Goal: Task Accomplishment & Management: Manage account settings

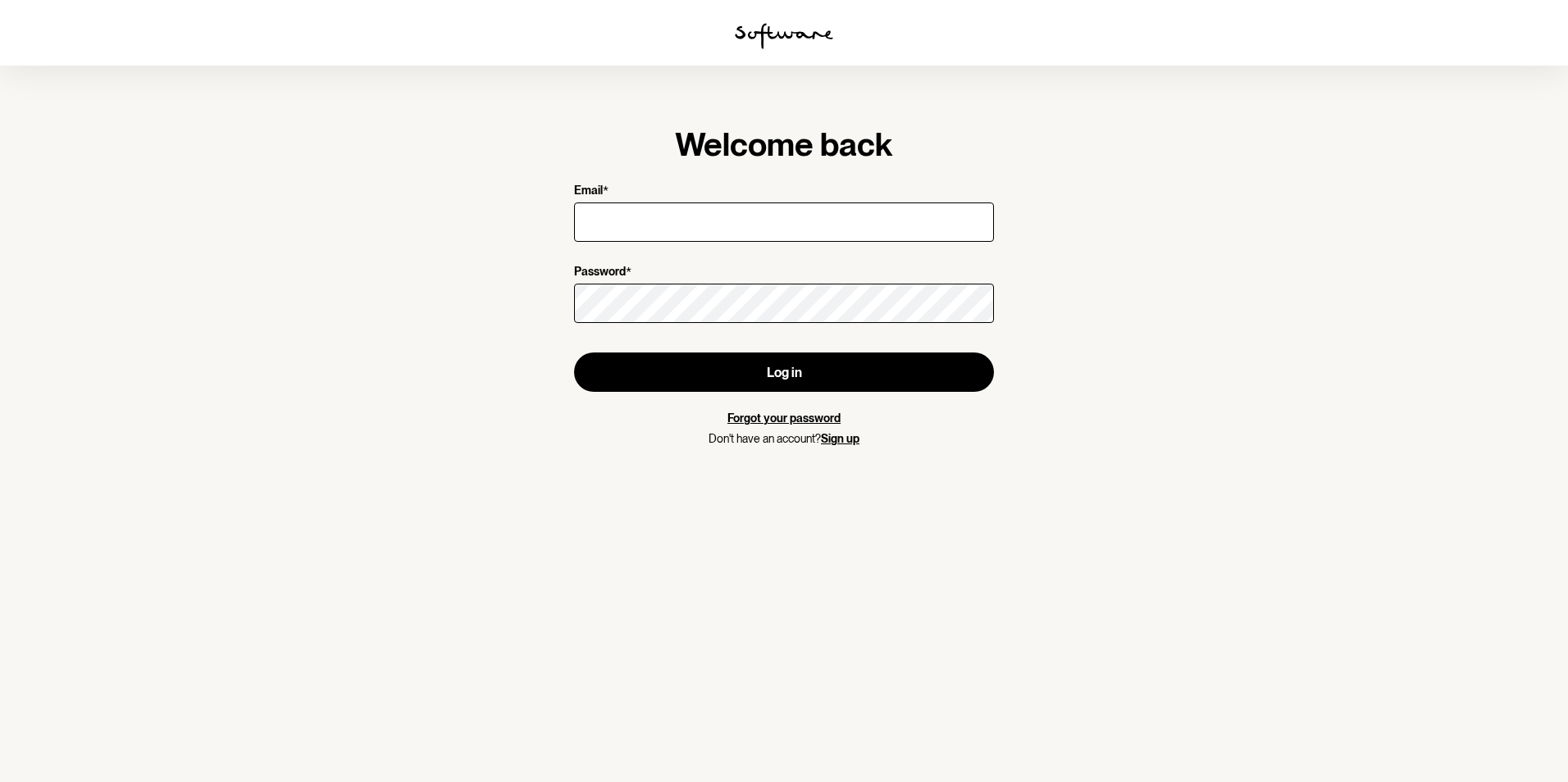
type input "[EMAIL_ADDRESS][DOMAIN_NAME]"
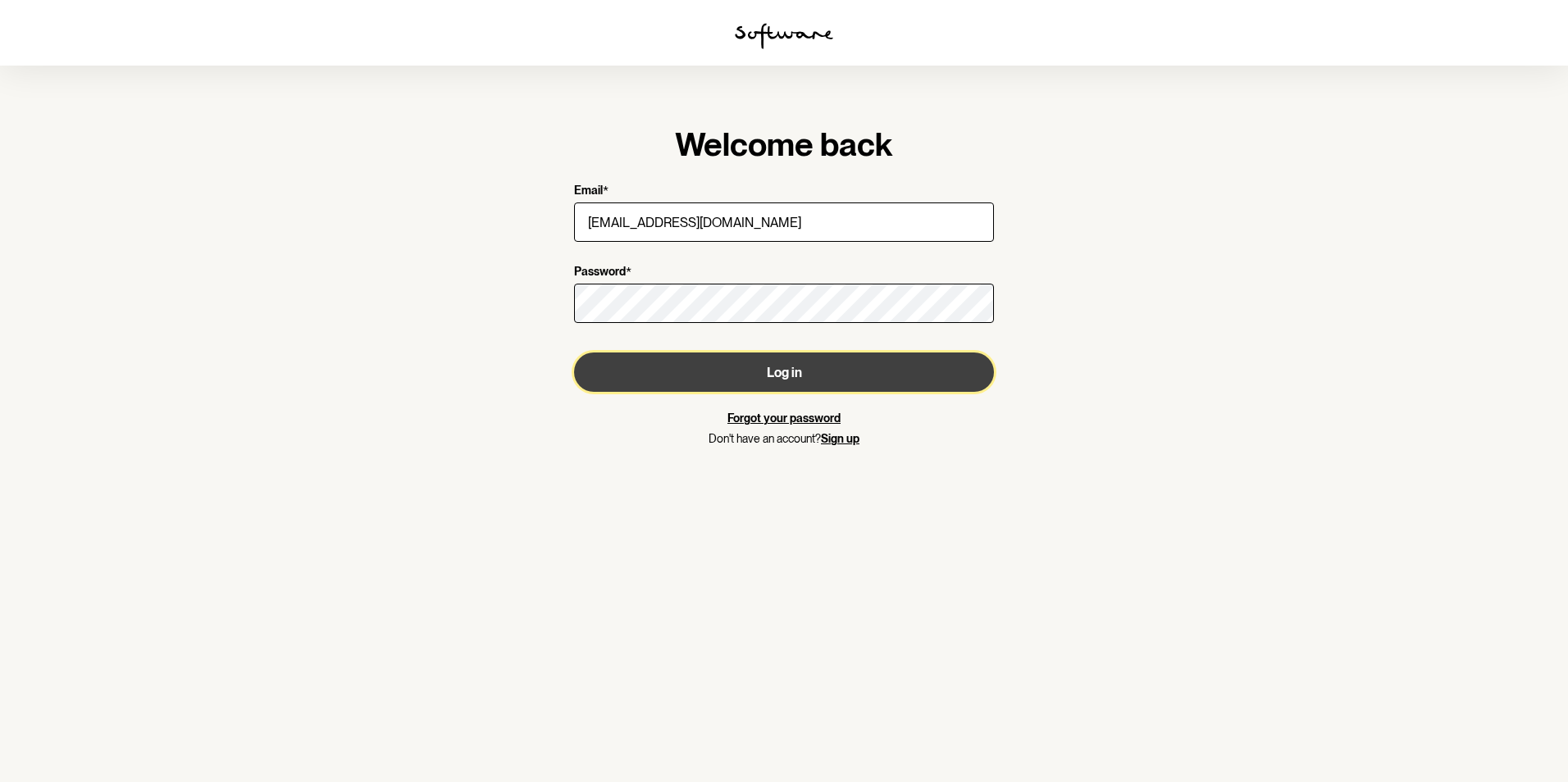
click at [717, 357] on button "Log in" at bounding box center [784, 372] width 420 height 40
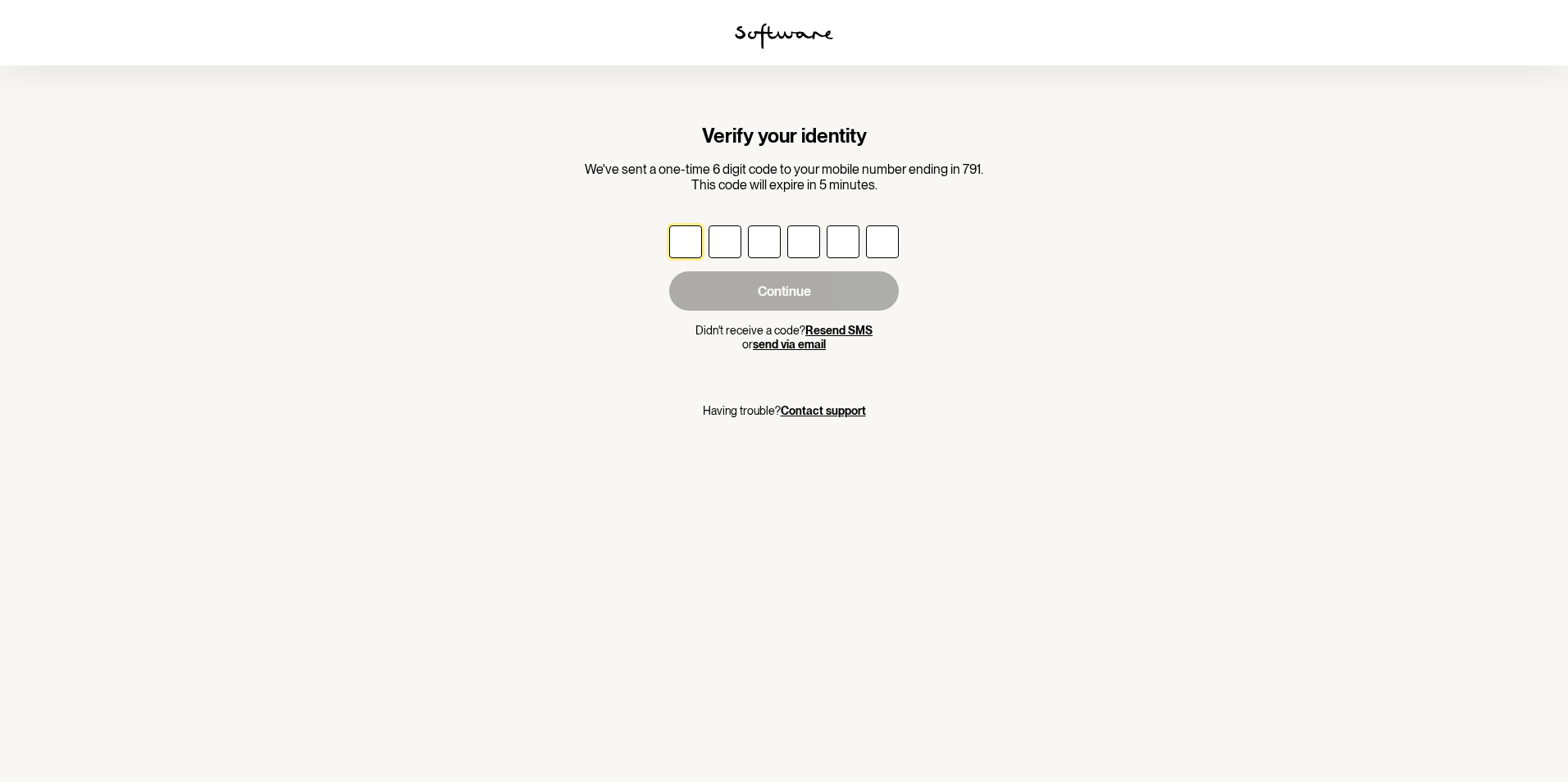
type input "1"
type input "4"
type input "5"
type input "0"
type input "9"
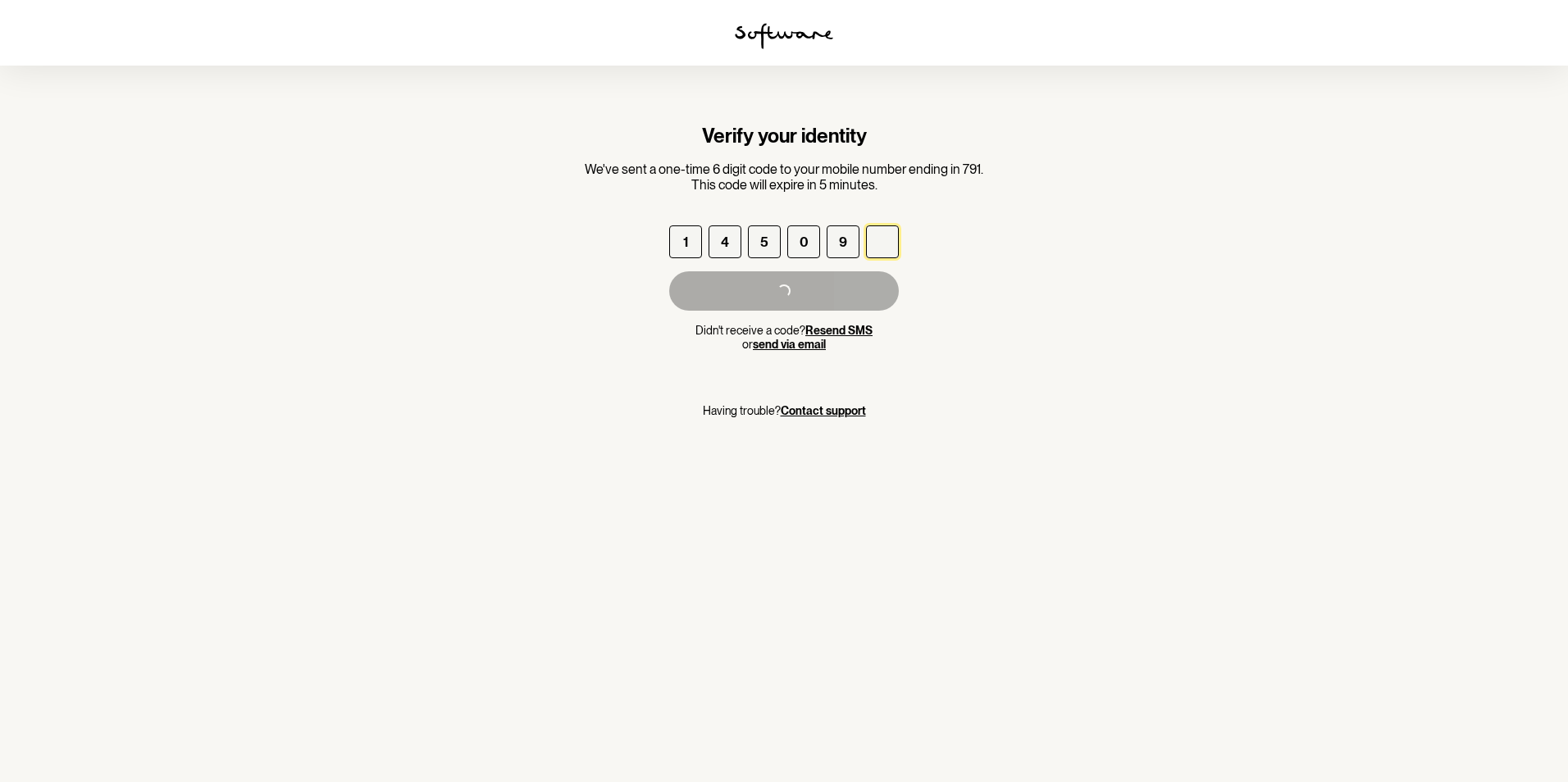
type input "8"
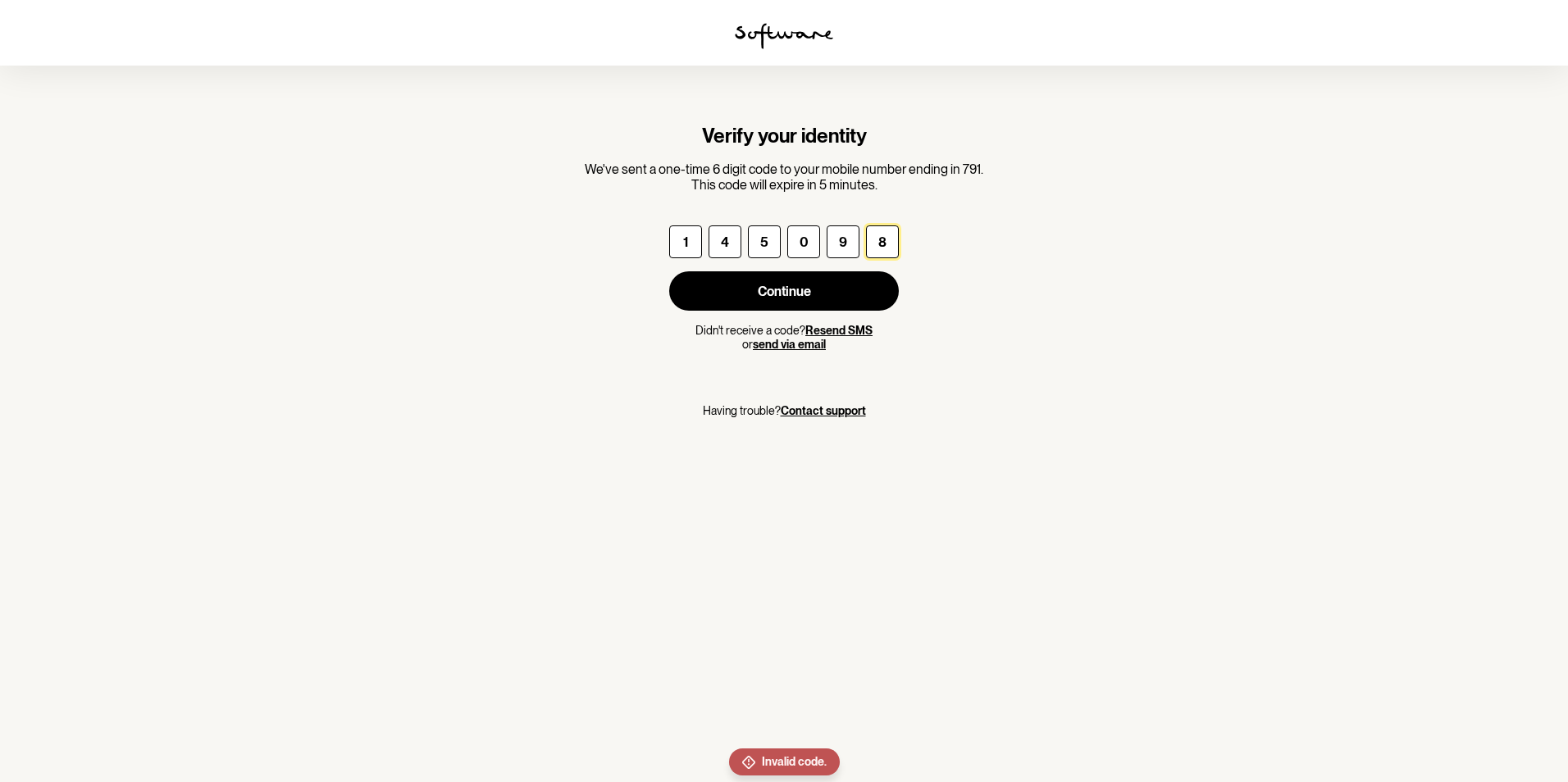
click at [878, 234] on input "8" at bounding box center [883, 241] width 33 height 33
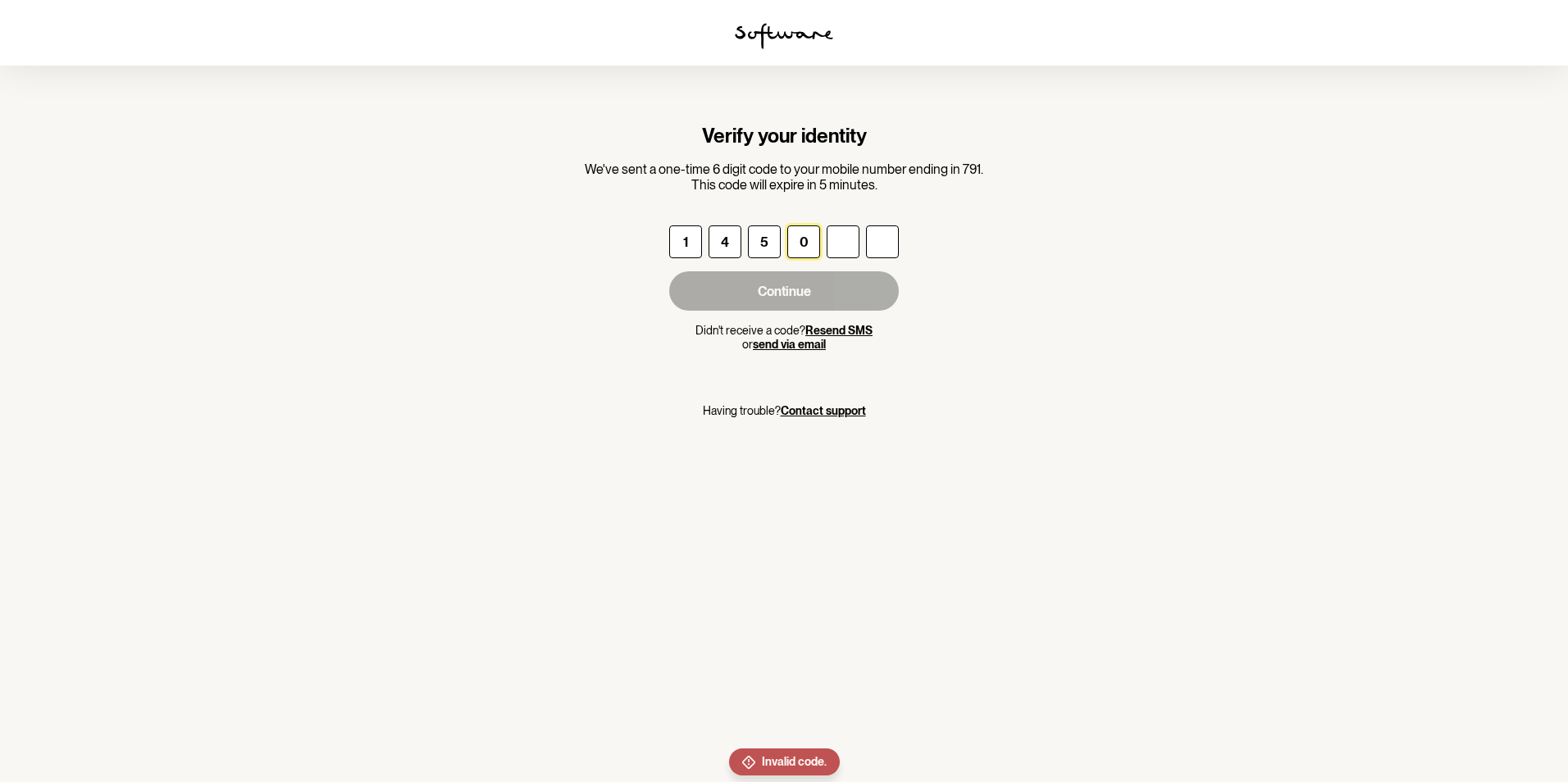
type input "8"
type input "9"
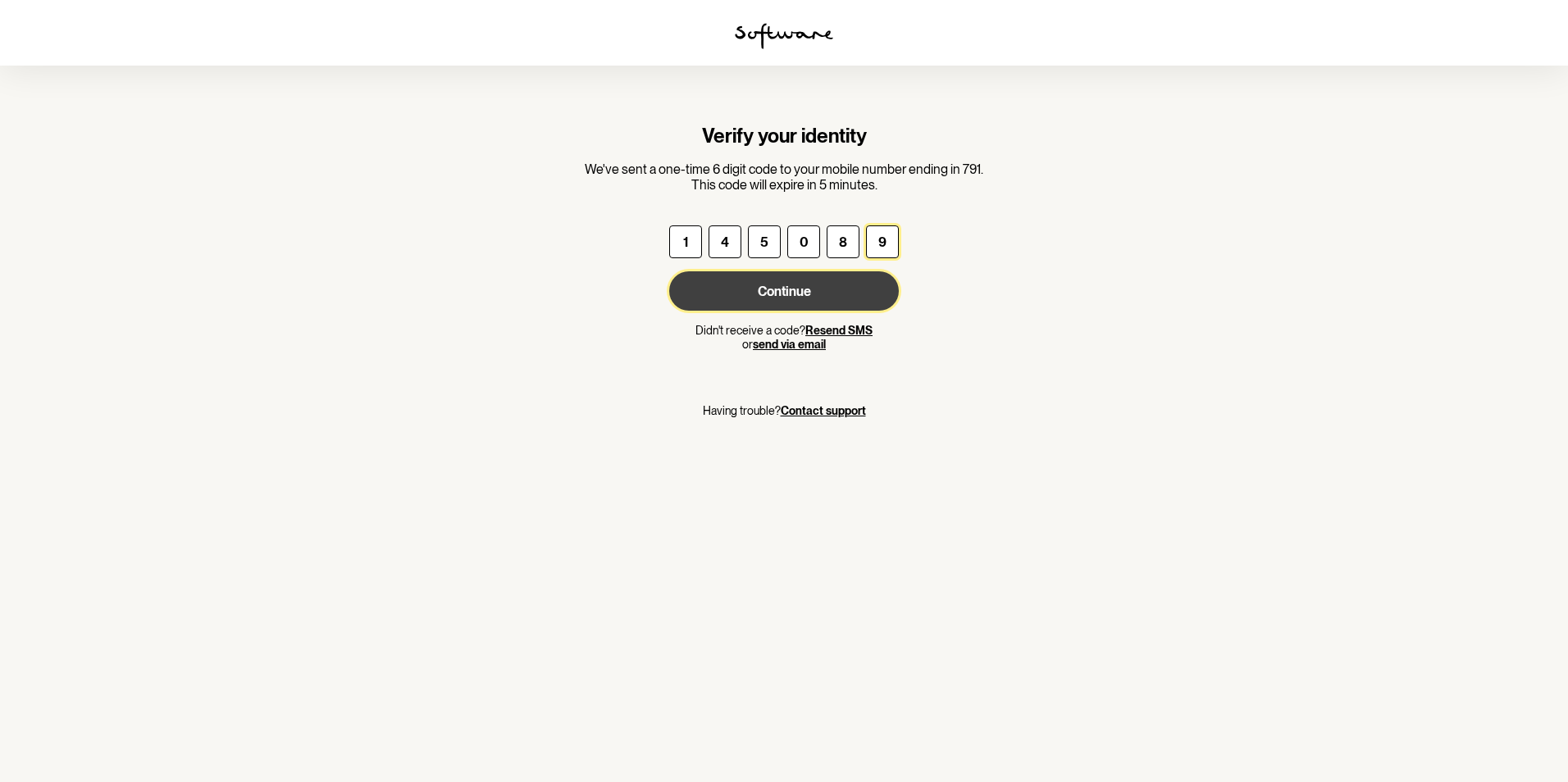
click at [864, 286] on button "Continue" at bounding box center [784, 291] width 230 height 40
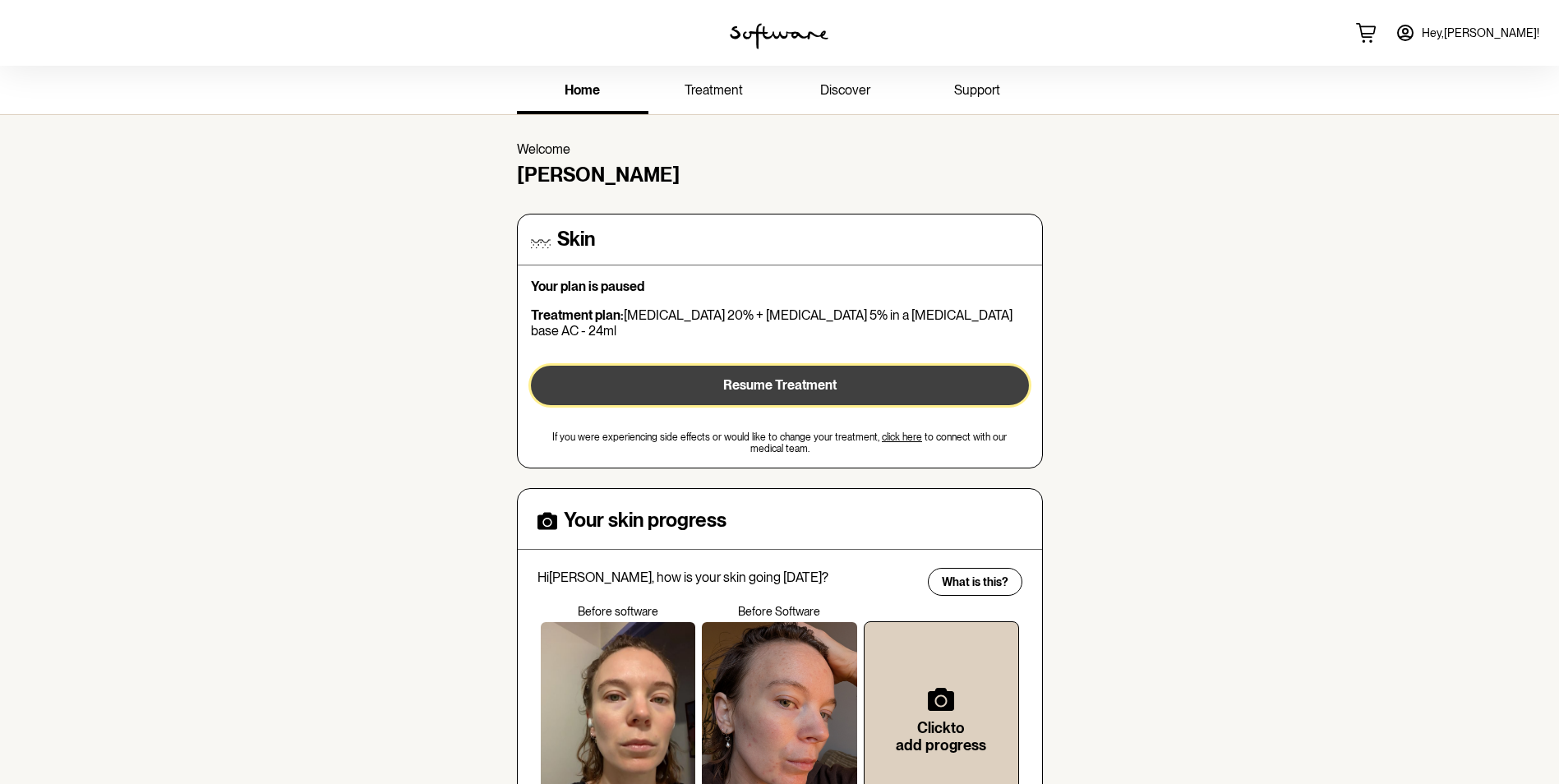
click at [678, 374] on button "Resume Treatment" at bounding box center [780, 386] width 499 height 40
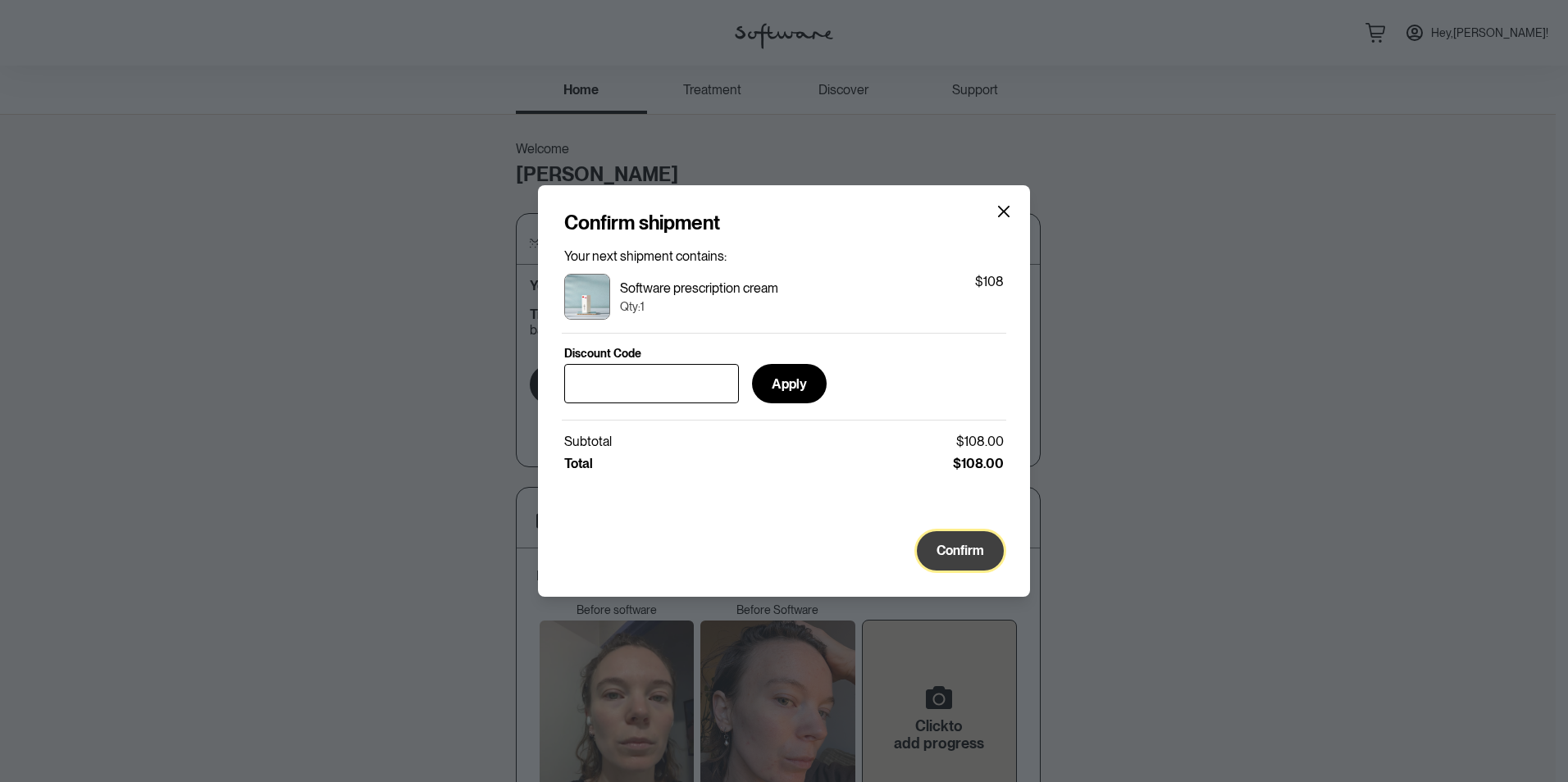
click at [965, 566] on button "Confirm" at bounding box center [960, 551] width 87 height 40
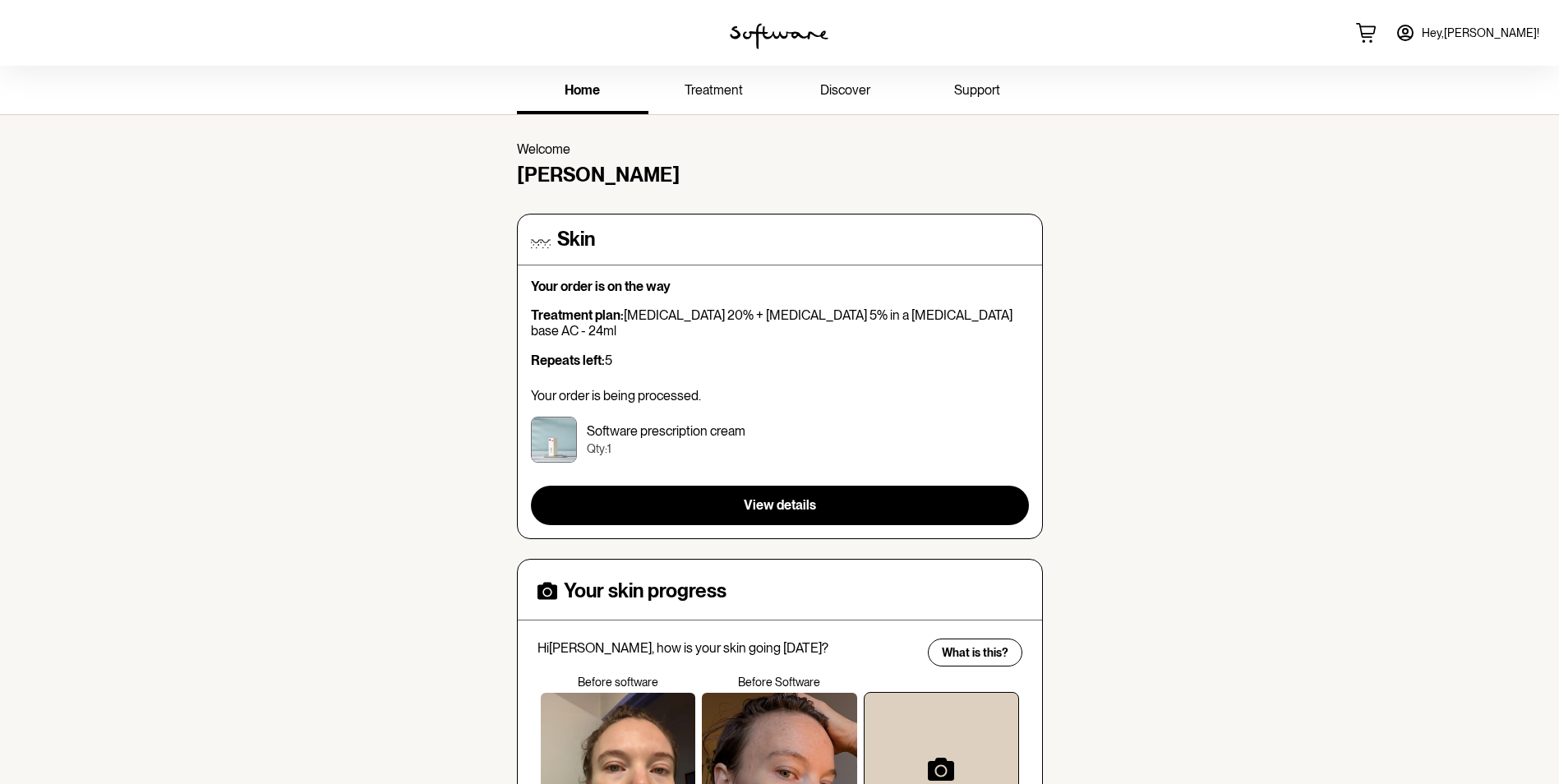
click at [1485, 37] on span "Hey, [PERSON_NAME] !" at bounding box center [1481, 33] width 118 height 14
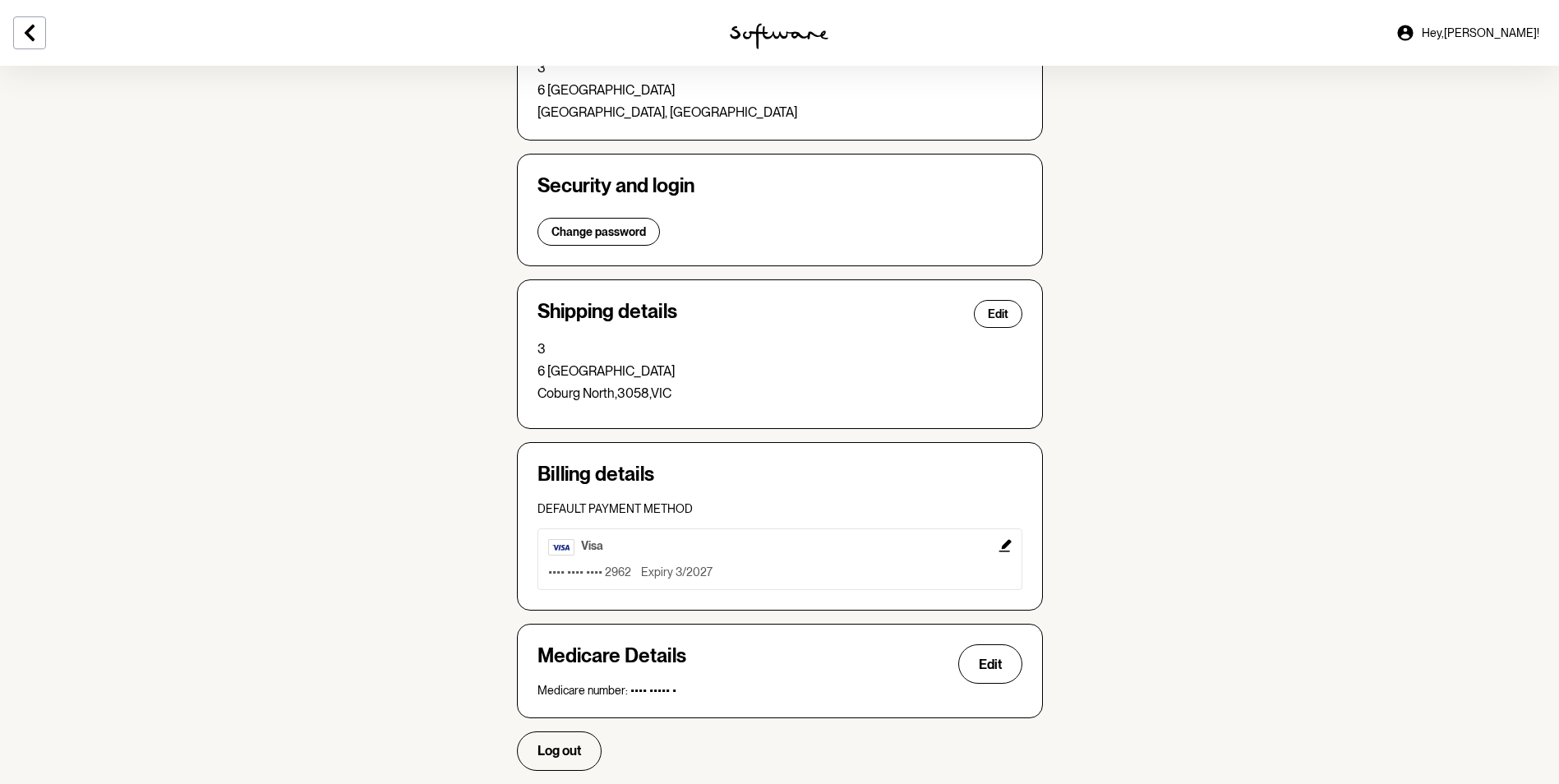
scroll to position [286, 0]
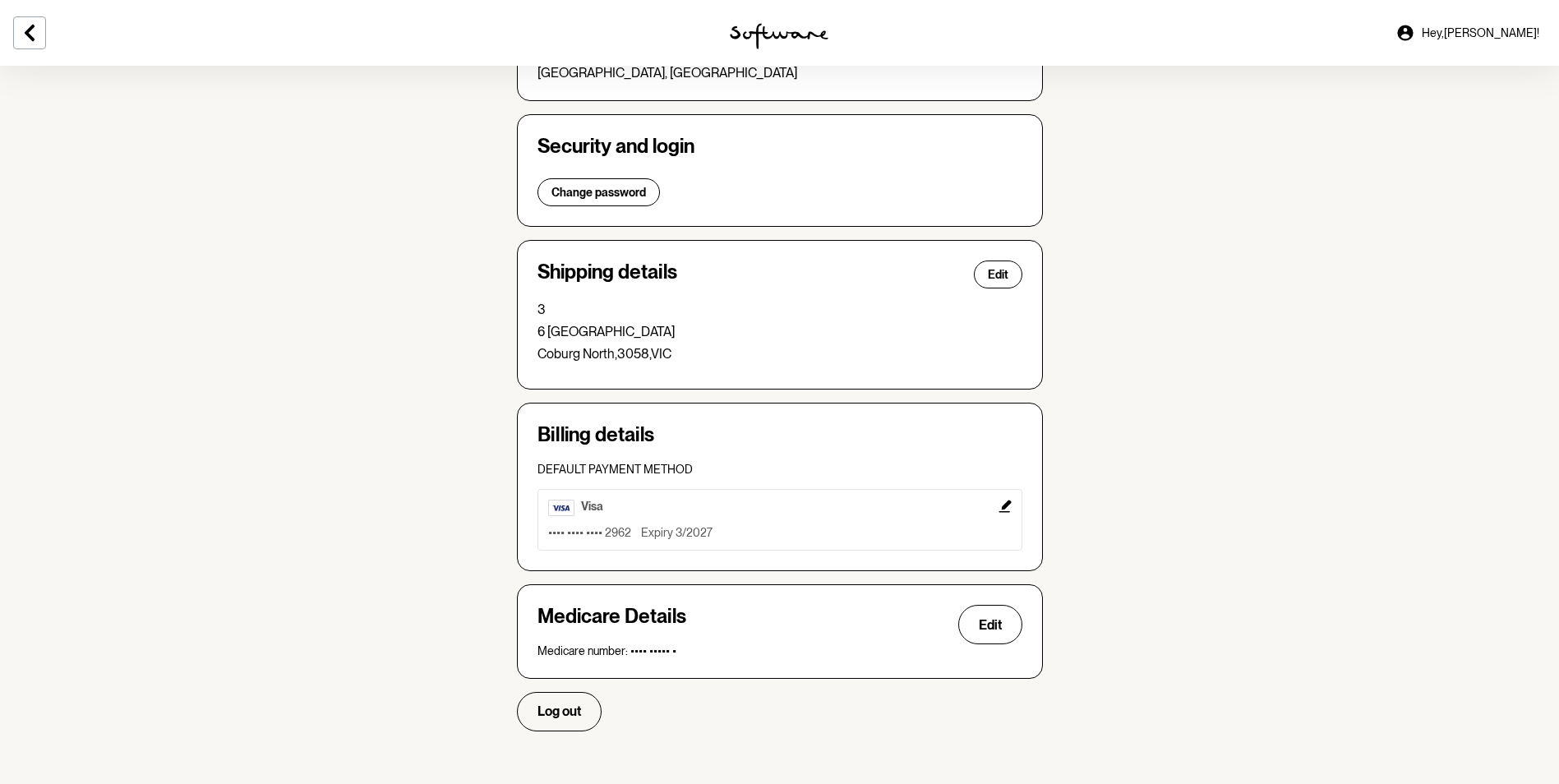
click at [1005, 505] on icon "Edit" at bounding box center [1005, 507] width 13 height 13
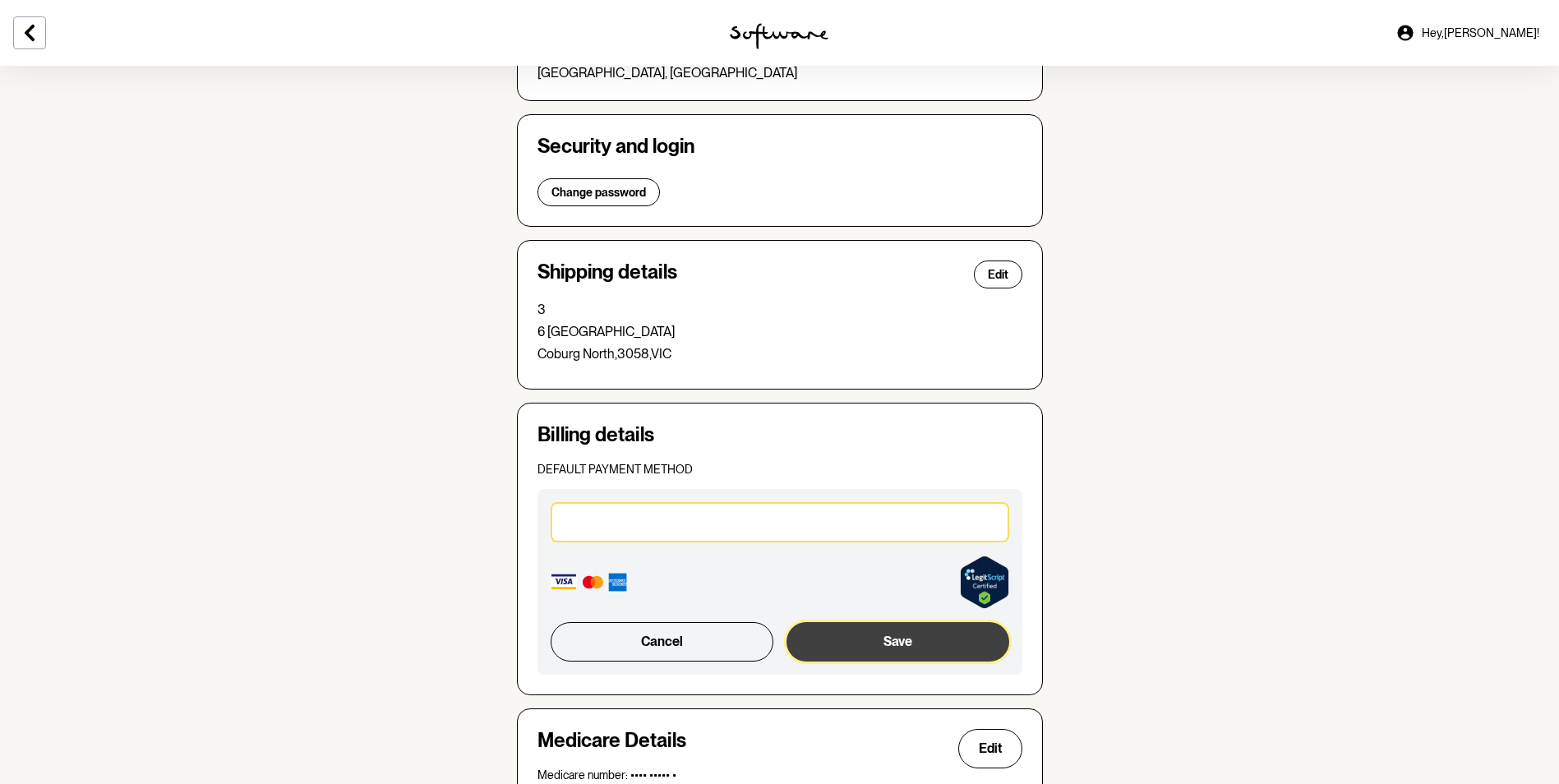
click at [822, 643] on button "Save" at bounding box center [897, 642] width 222 height 40
